Goal: Transaction & Acquisition: Download file/media

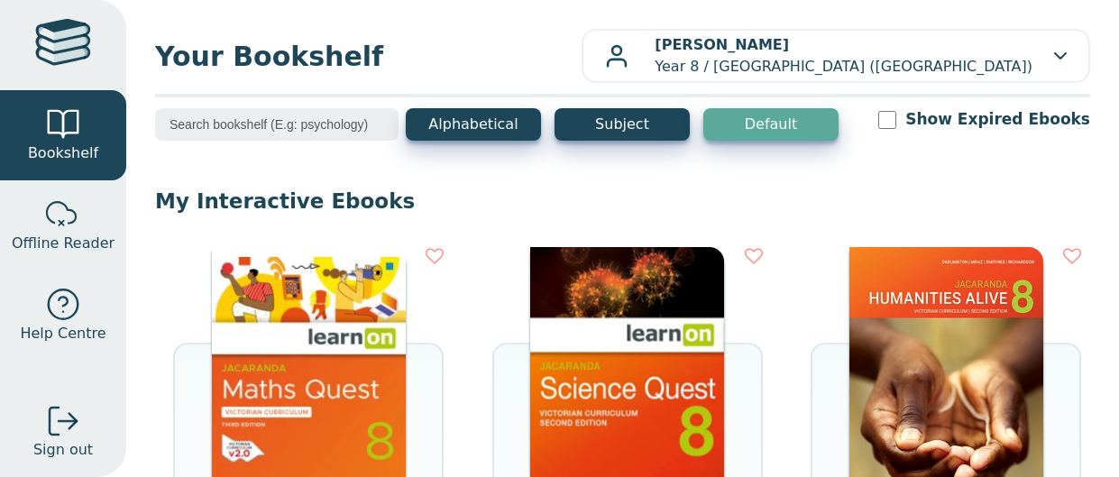
click at [235, 322] on img at bounding box center [309, 382] width 194 height 271
click at [271, 395] on img at bounding box center [309, 382] width 194 height 271
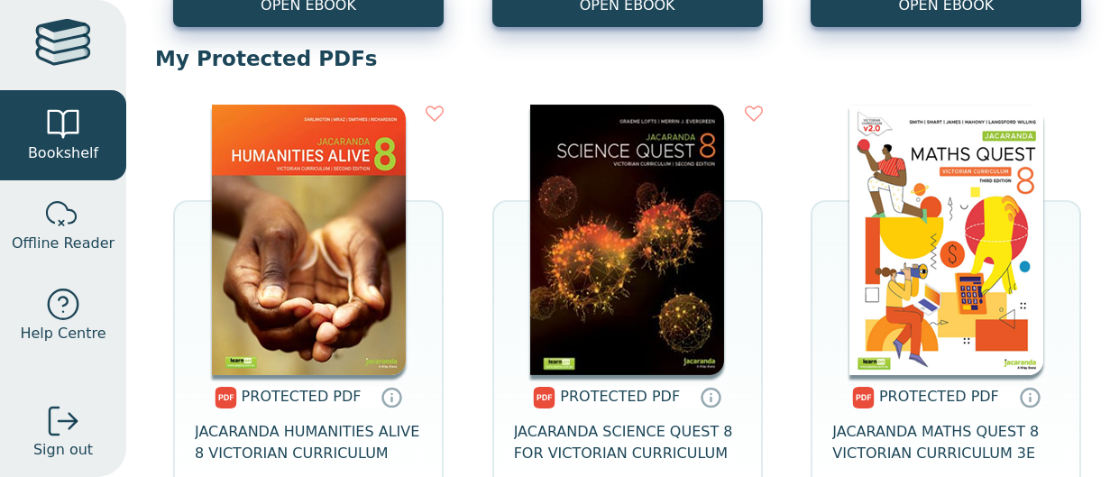
scroll to position [687, 0]
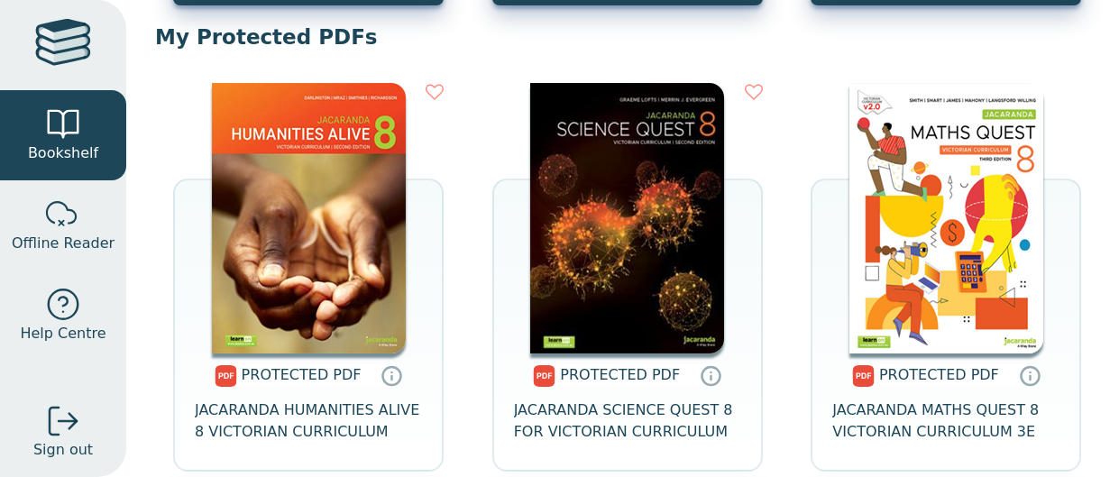
click at [988, 294] on img at bounding box center [946, 218] width 194 height 271
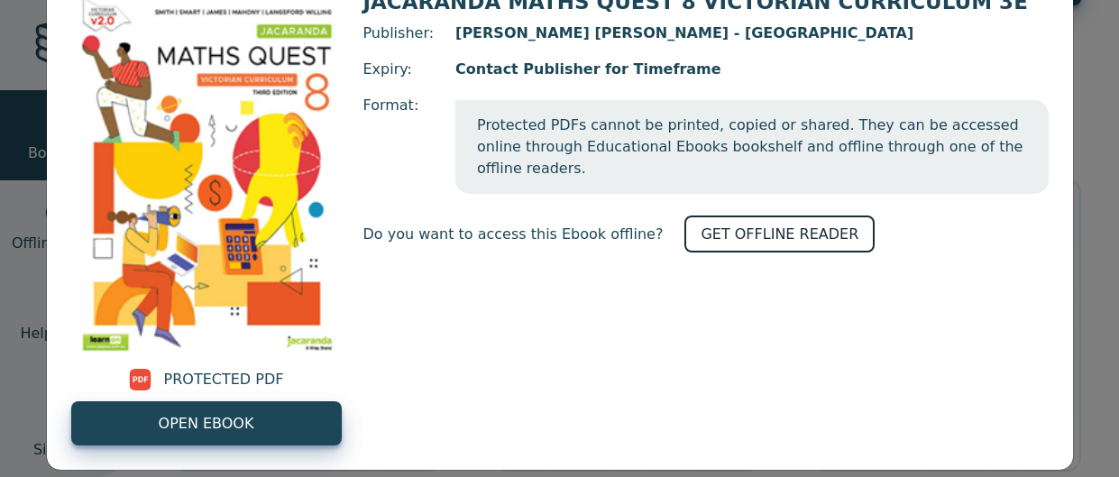
scroll to position [152, 0]
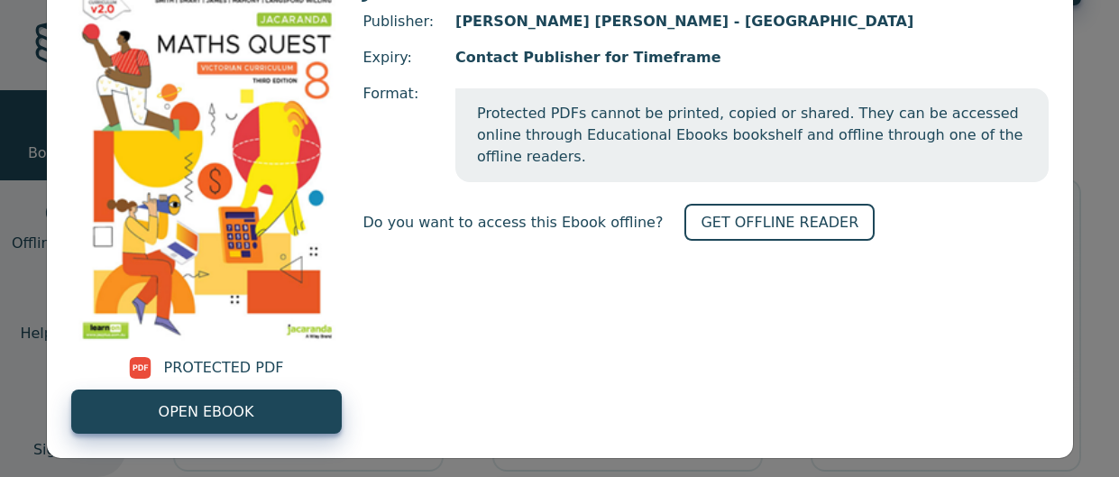
click at [162, 381] on div "PROTECTED PDF OPEN EBOOK" at bounding box center [206, 205] width 271 height 457
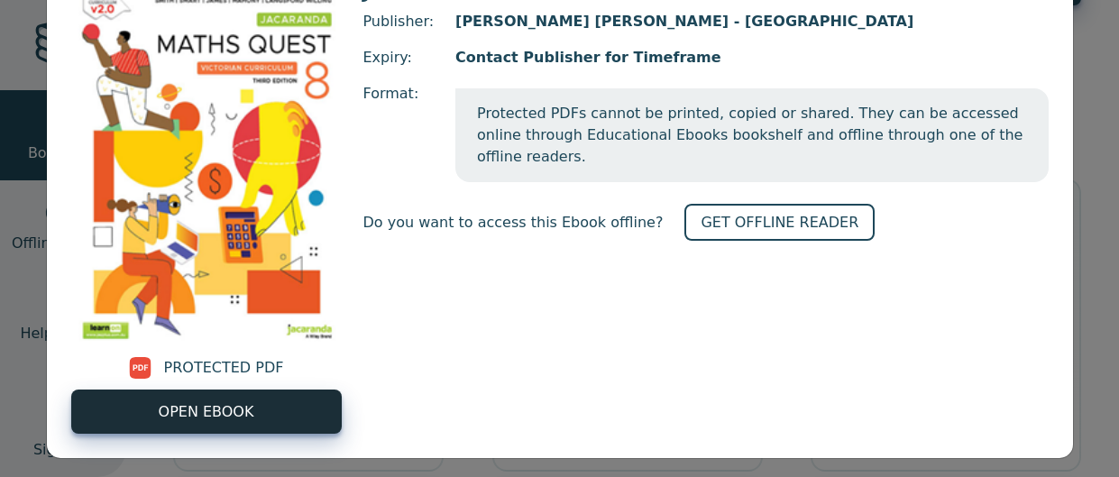
click at [160, 392] on link "OPEN EBOOK" at bounding box center [206, 412] width 271 height 44
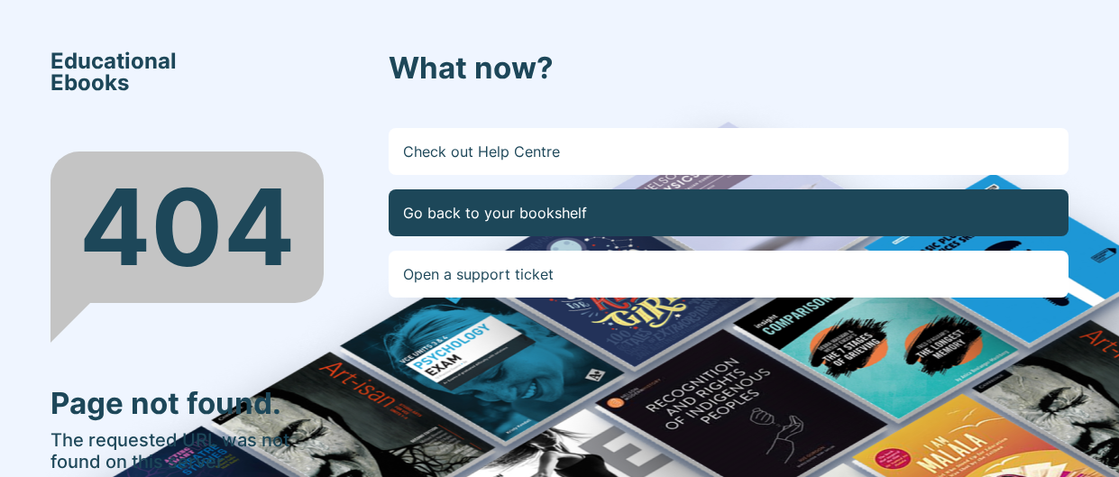
click at [495, 215] on link "Go back to your bookshelf" at bounding box center [729, 212] width 680 height 47
click at [510, 207] on link "Go back to your bookshelf" at bounding box center [729, 212] width 680 height 47
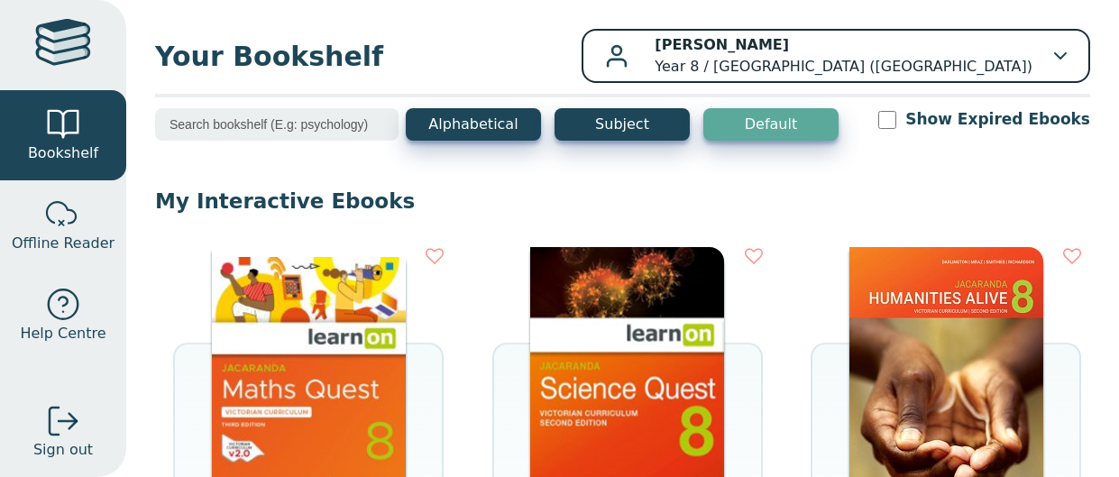
click at [1020, 78] on button "[PERSON_NAME] Year 8 / [GEOGRAPHIC_DATA] ([GEOGRAPHIC_DATA])" at bounding box center [836, 56] width 509 height 54
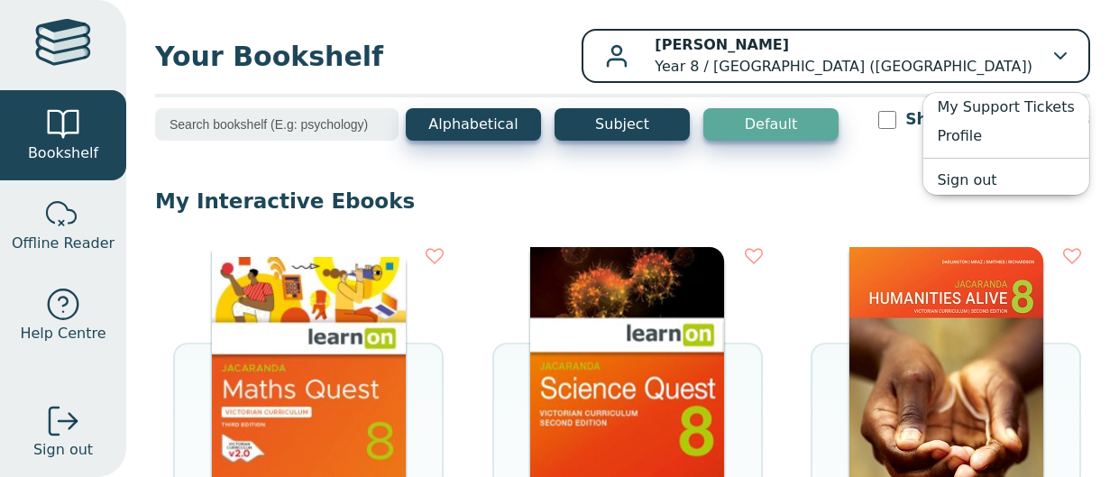
click at [582, 29] on button "[PERSON_NAME] Year 8 / [GEOGRAPHIC_DATA] ([GEOGRAPHIC_DATA])" at bounding box center [836, 56] width 509 height 54
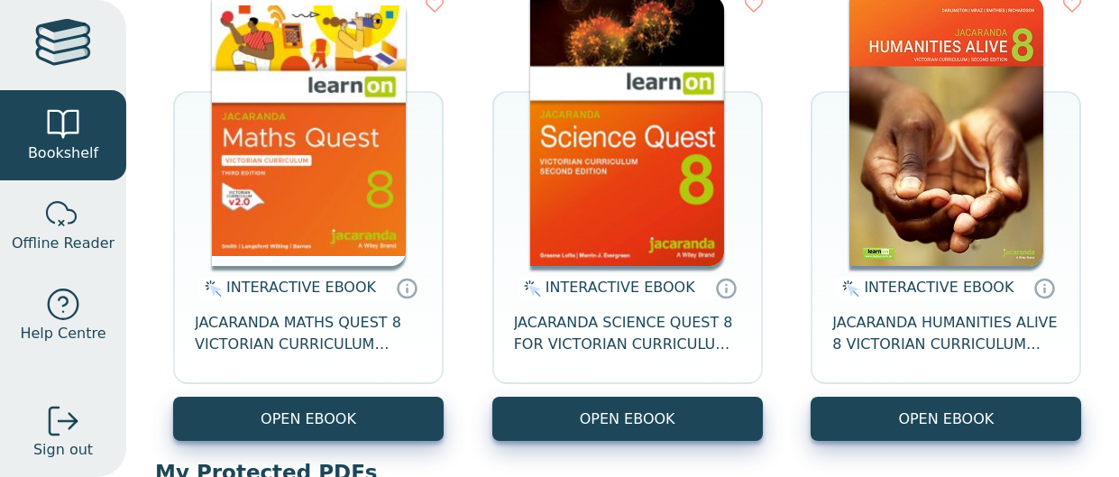
scroll to position [255, 0]
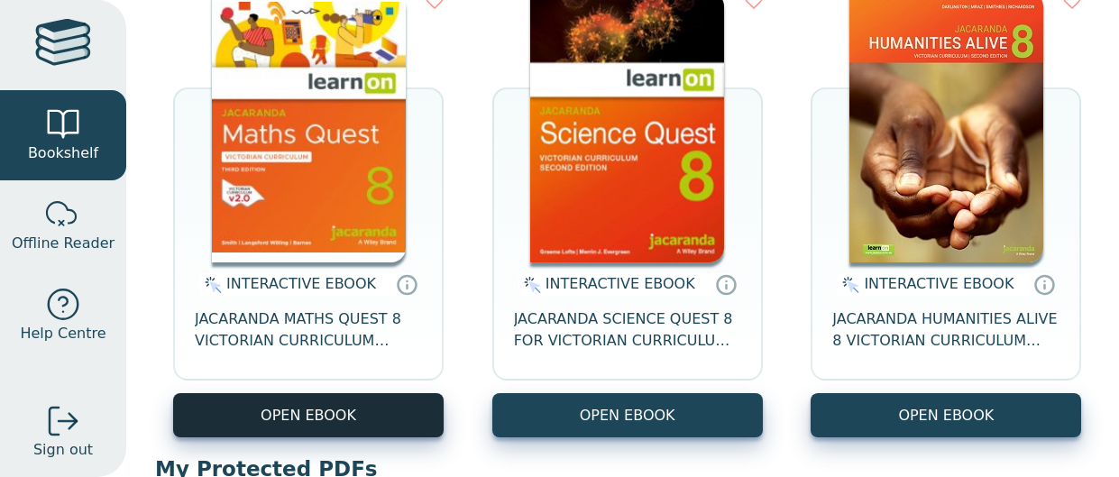
click at [388, 417] on button "OPEN EBOOK" at bounding box center [308, 415] width 271 height 44
